Goal: Task Accomplishment & Management: Complete application form

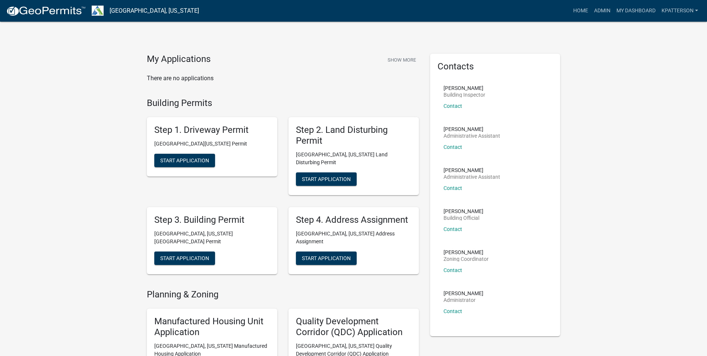
drag, startPoint x: 699, startPoint y: 15, endPoint x: 452, endPoint y: 28, distance: 247.9
click at [606, 8] on link "Admin" at bounding box center [602, 11] width 22 height 14
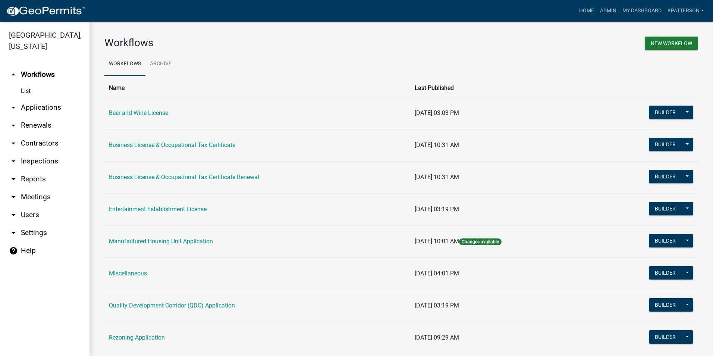
click at [50, 98] on link "arrow_drop_down Applications" at bounding box center [44, 107] width 89 height 18
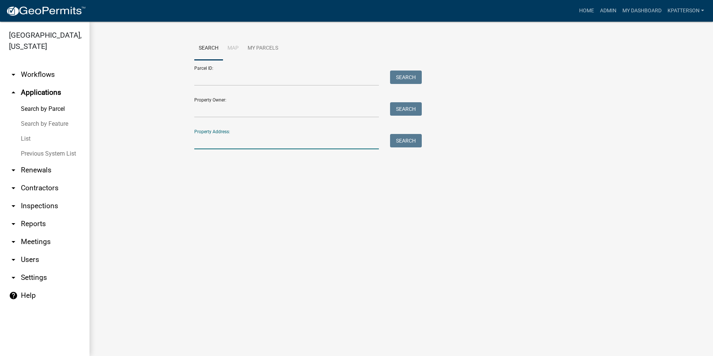
click at [215, 138] on input "Property Address:" at bounding box center [286, 141] width 185 height 15
type input "1091 New [PERSON_NAME]"
click at [406, 148] on div "Search" at bounding box center [403, 141] width 39 height 15
click at [405, 142] on button "Search" at bounding box center [406, 140] width 32 height 13
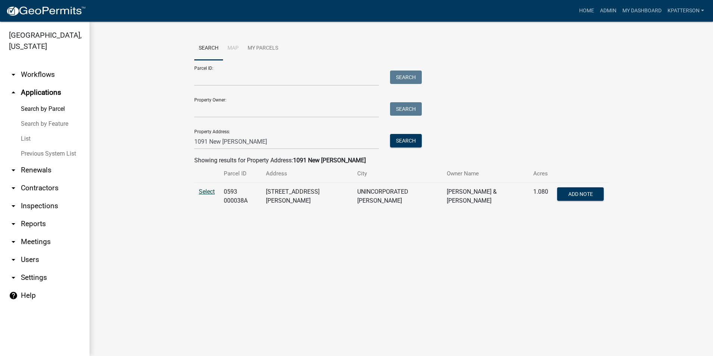
click at [210, 190] on span "Select" at bounding box center [207, 191] width 16 height 7
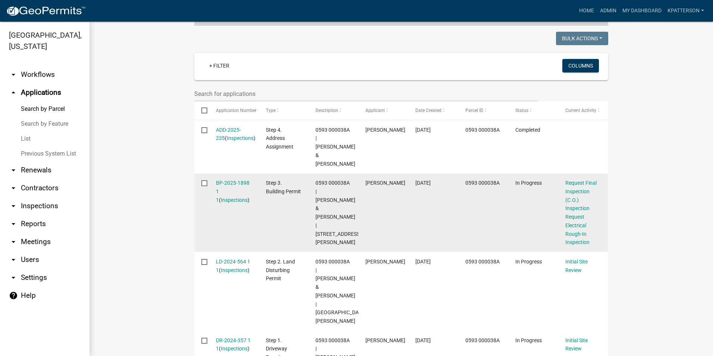
scroll to position [186, 0]
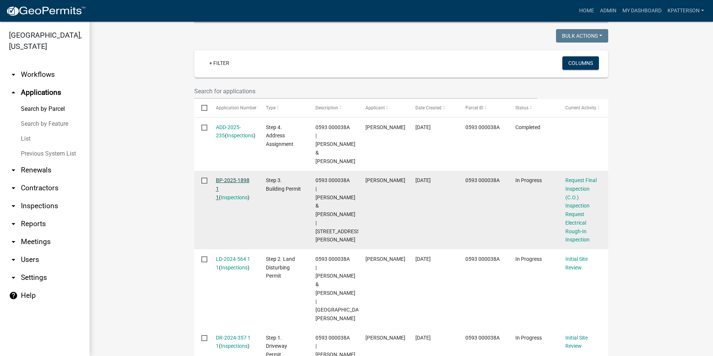
click at [231, 178] on link "BP-2025-1898 1 1" at bounding box center [233, 188] width 34 height 23
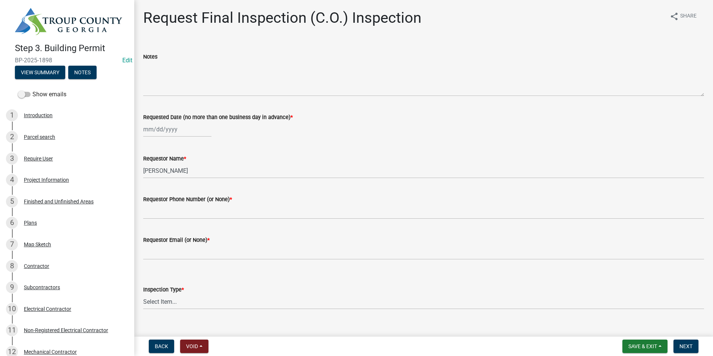
click at [172, 129] on div at bounding box center [177, 129] width 68 height 15
select select "8"
select select "2025"
click at [186, 202] on div "21" at bounding box center [186, 205] width 12 height 12
type input "[DATE]"
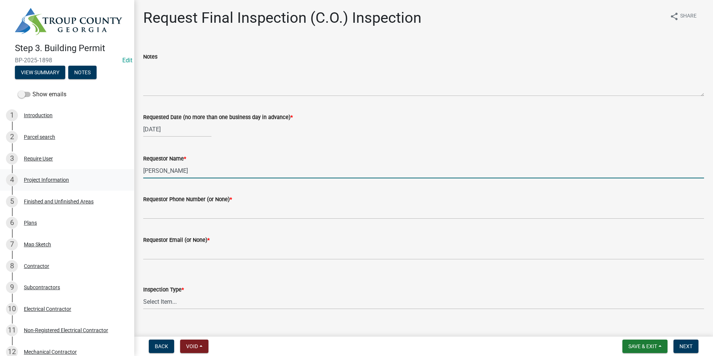
drag, startPoint x: 190, startPoint y: 167, endPoint x: 68, endPoint y: 172, distance: 121.6
click at [68, 172] on div "Step 3. Building Permit BP-2025-1898 Edit View Summary Notes Show emails 1 Intr…" at bounding box center [356, 178] width 713 height 356
type input "[PERSON_NAME]"
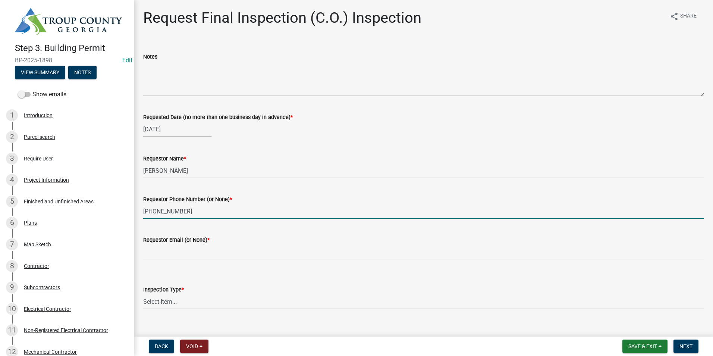
type input "[PHONE_NUMBER]"
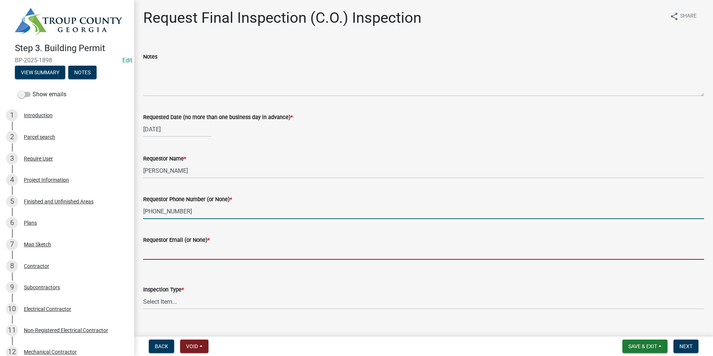
click at [188, 254] on input "Requestor Email (or None) *" at bounding box center [423, 251] width 561 height 15
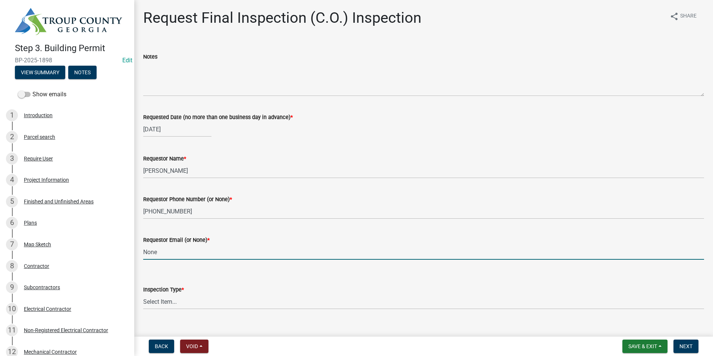
type input "None"
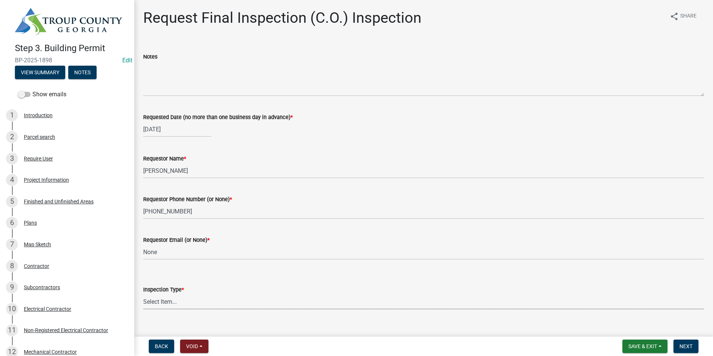
click at [151, 305] on select "Select Item... Final Inspection (C.O.)" at bounding box center [423, 301] width 561 height 15
click at [143, 294] on select "Select Item... Final Inspection (C.O.)" at bounding box center [423, 301] width 561 height 15
select select "6c928486-1faa-4d04-9598-905eebfdff84"
click at [691, 345] on span "Next" at bounding box center [685, 346] width 13 height 6
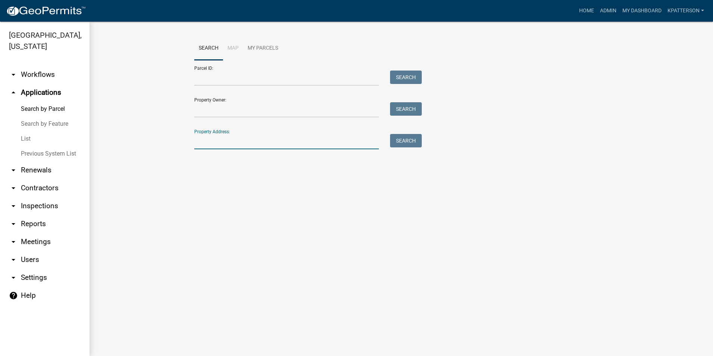
click at [213, 149] on input "Property Address:" at bounding box center [286, 141] width 185 height 15
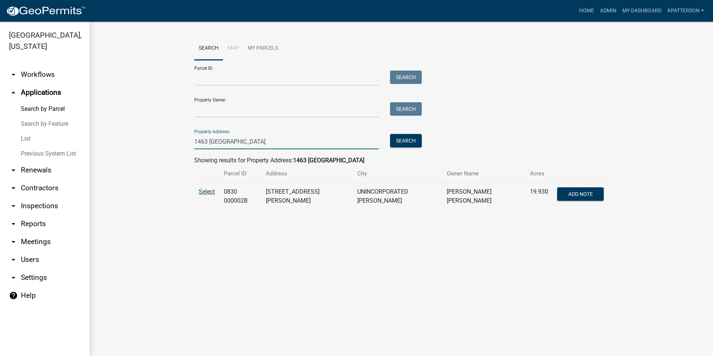
type input "1463 [GEOGRAPHIC_DATA]"
click at [207, 190] on span "Select" at bounding box center [207, 191] width 16 height 7
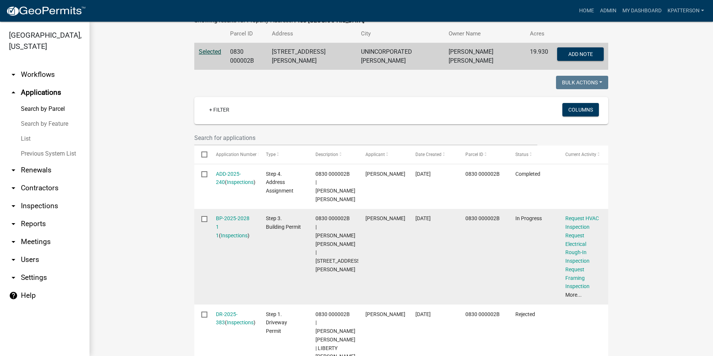
scroll to position [149, 0]
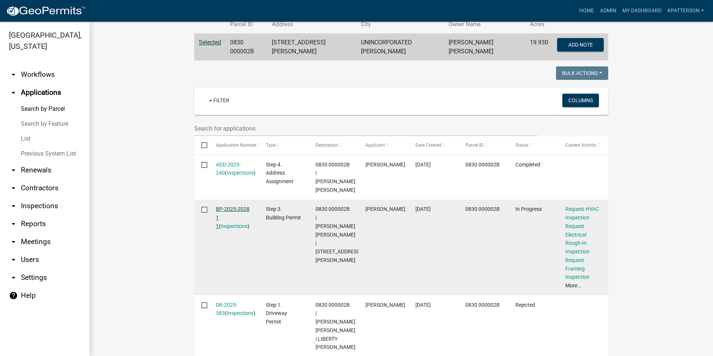
click at [220, 208] on link "BP-2025-2028 1 1" at bounding box center [233, 217] width 34 height 23
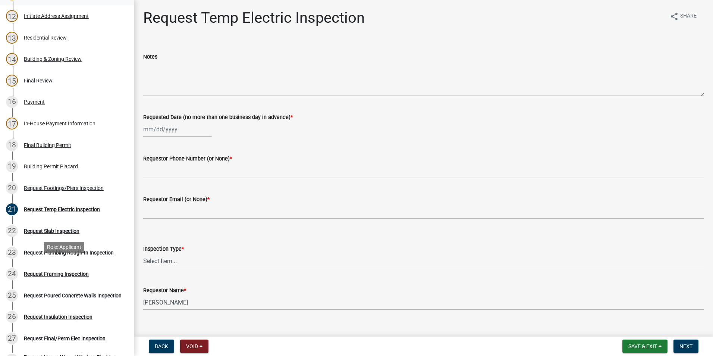
scroll to position [373, 0]
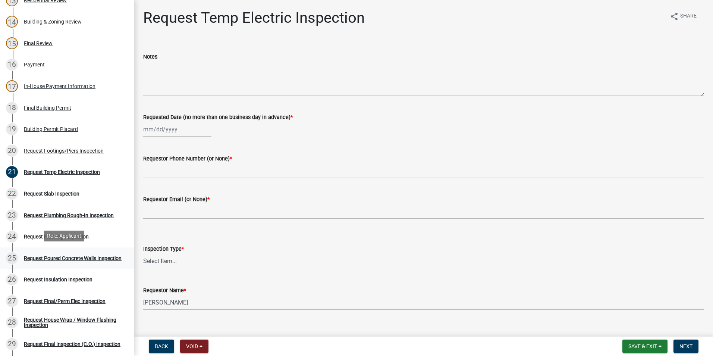
click at [57, 258] on div "Request Poured Concrete Walls Inspection" at bounding box center [73, 257] width 98 height 5
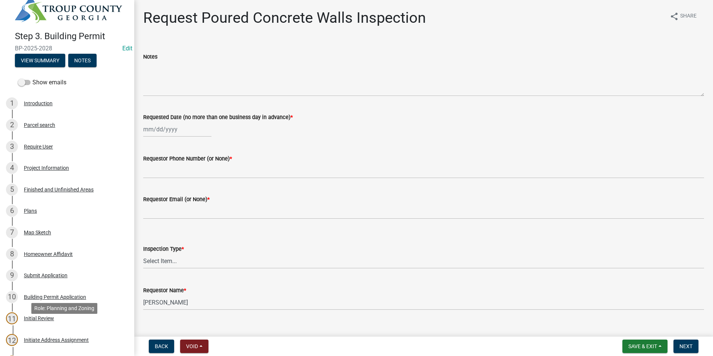
scroll to position [0, 0]
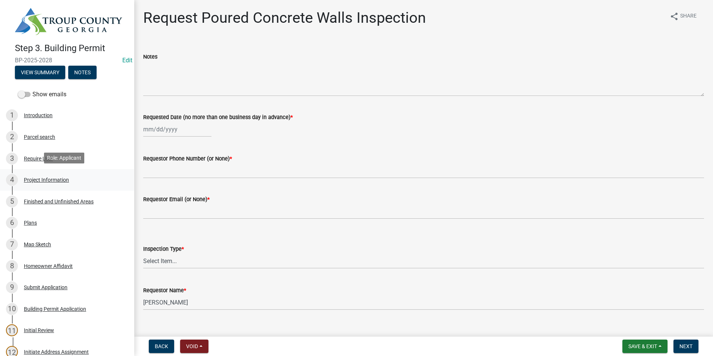
click at [101, 186] on link "4 Project Information" at bounding box center [67, 180] width 134 height 22
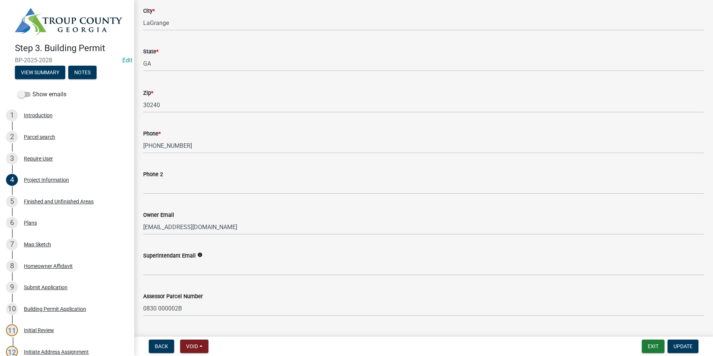
scroll to position [37, 0]
